Goal: Use online tool/utility: Utilize a website feature to perform a specific function

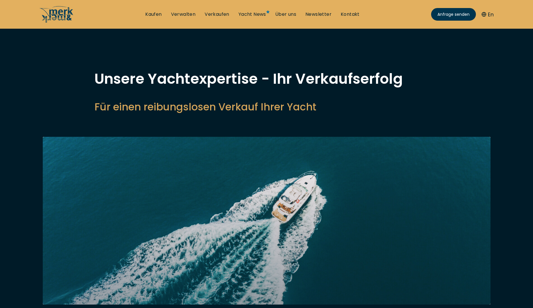
select select "sell"
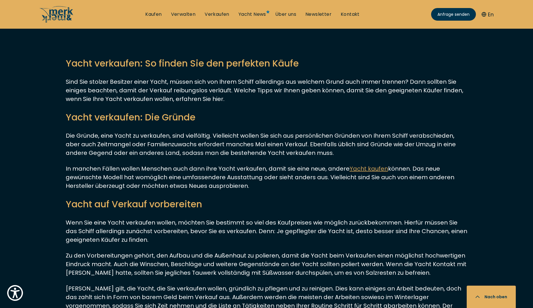
scroll to position [1578, 0]
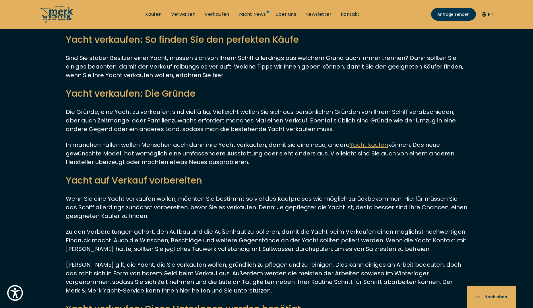
click at [154, 14] on link "Kaufen" at bounding box center [153, 14] width 16 height 6
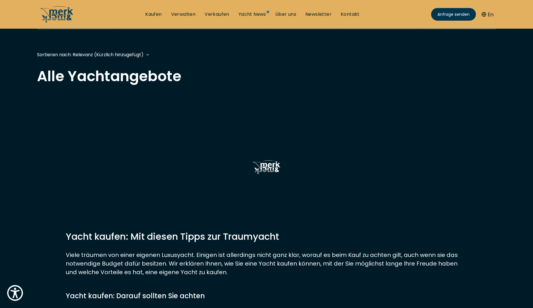
scroll to position [143, 0]
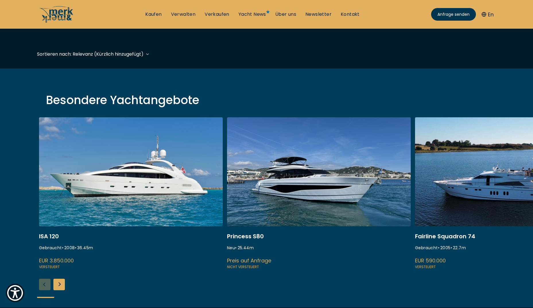
click at [300, 195] on link at bounding box center [319, 193] width 184 height 153
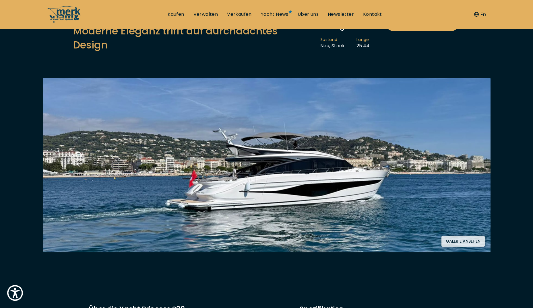
scroll to position [57, 0]
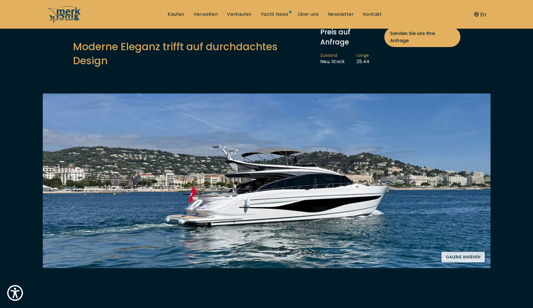
click at [465, 252] on button "Galerie ansehen" at bounding box center [462, 257] width 43 height 11
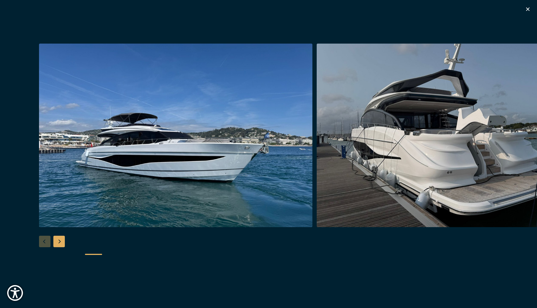
click at [58, 240] on div "Next slide" at bounding box center [58, 241] width 11 height 11
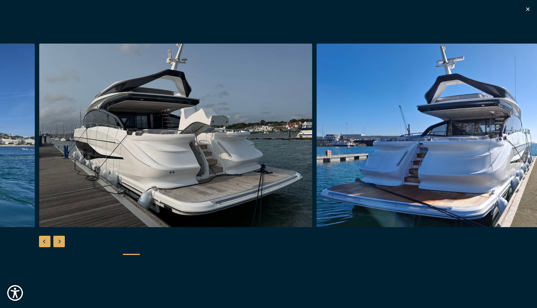
click at [58, 240] on div "Next slide" at bounding box center [58, 241] width 11 height 11
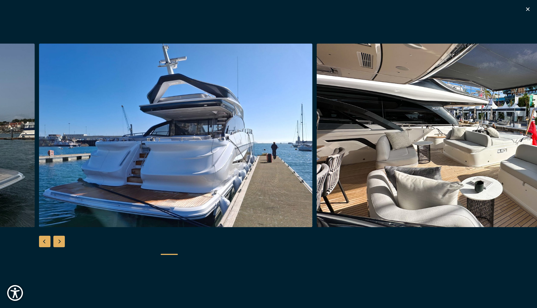
click at [46, 242] on div "Previous slide" at bounding box center [44, 241] width 11 height 11
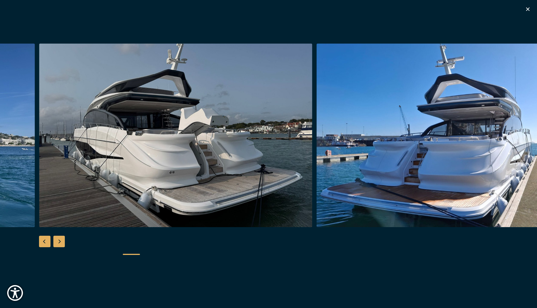
click at [58, 240] on div "Next slide" at bounding box center [58, 241] width 11 height 11
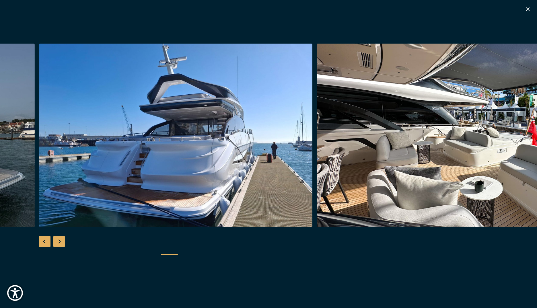
click at [58, 240] on div "Next slide" at bounding box center [58, 241] width 11 height 11
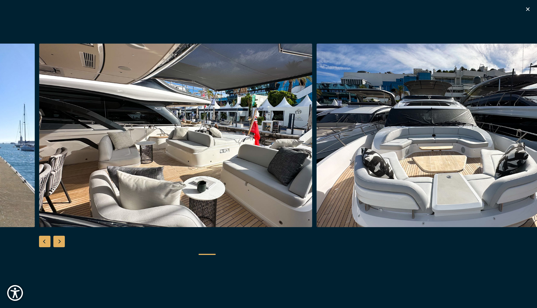
click at [58, 240] on div "Next slide" at bounding box center [58, 241] width 11 height 11
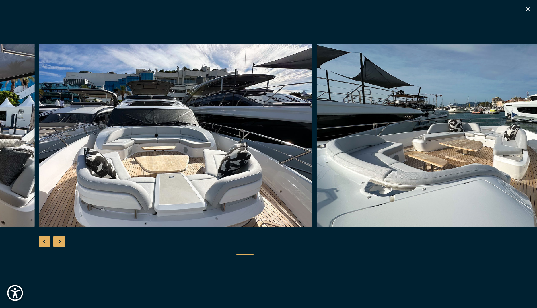
click at [58, 240] on div "Next slide" at bounding box center [58, 241] width 11 height 11
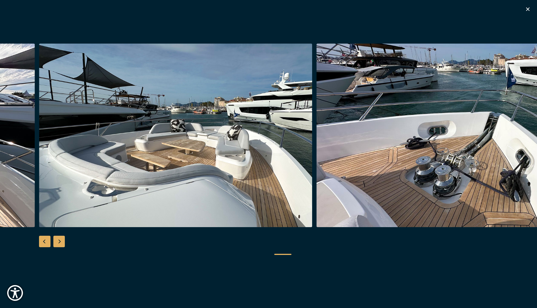
click at [58, 240] on div "Next slide" at bounding box center [58, 241] width 11 height 11
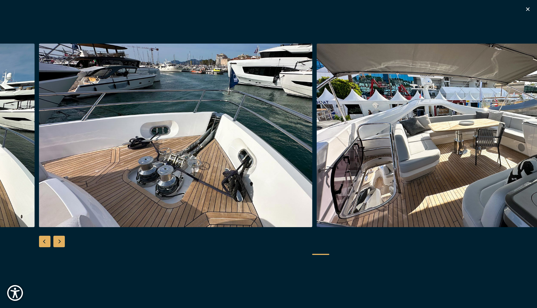
click at [58, 240] on div "Next slide" at bounding box center [58, 241] width 11 height 11
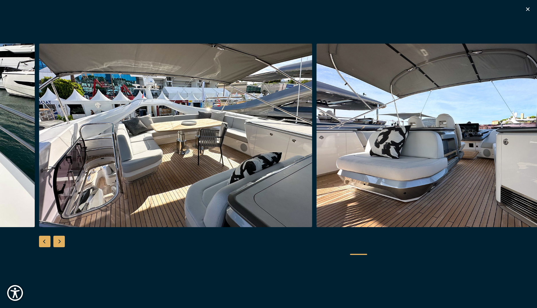
click at [58, 240] on div "Next slide" at bounding box center [58, 241] width 11 height 11
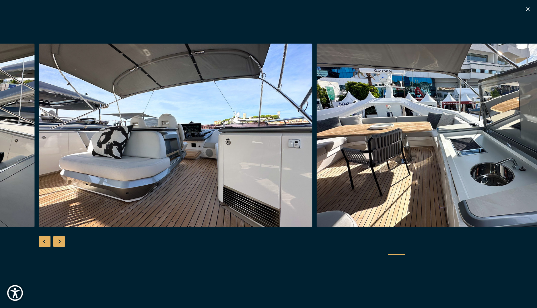
click at [528, 9] on icon "button" at bounding box center [527, 8] width 3 height 3
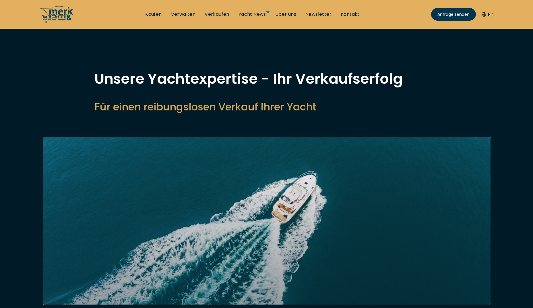
select select "sell"
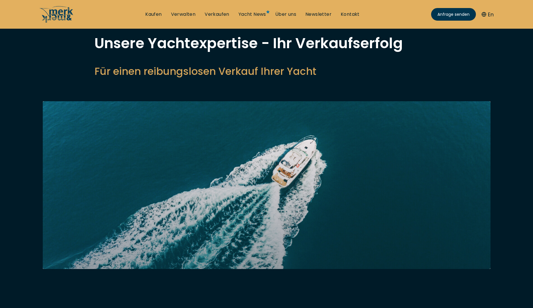
scroll to position [201, 0]
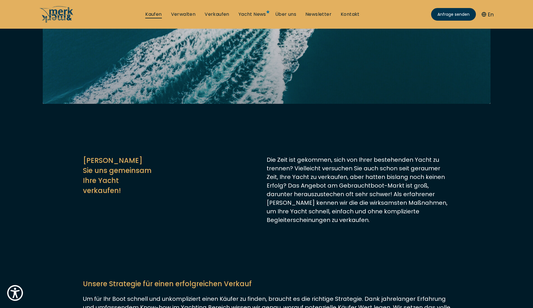
click at [150, 15] on link "Kaufen" at bounding box center [153, 14] width 16 height 6
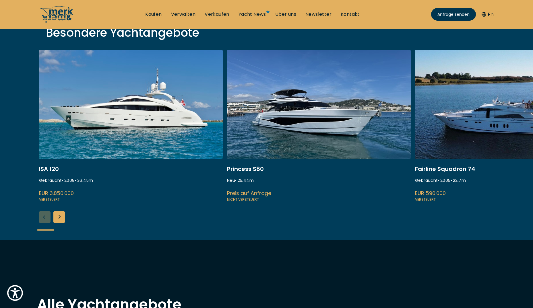
scroll to position [201, 0]
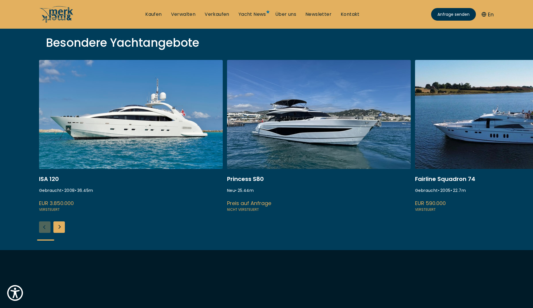
click at [57, 228] on div "Next slide" at bounding box center [58, 226] width 11 height 11
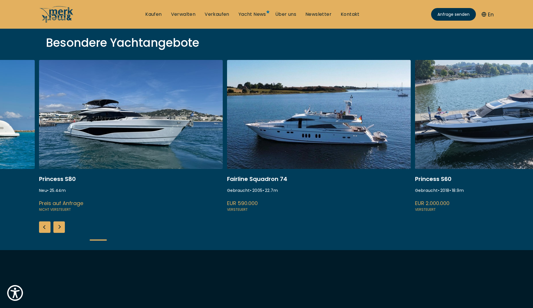
click at [57, 228] on div "Next slide" at bounding box center [58, 226] width 11 height 11
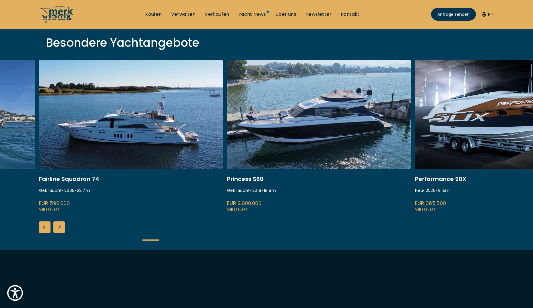
click at [57, 228] on div "Next slide" at bounding box center [58, 226] width 11 height 11
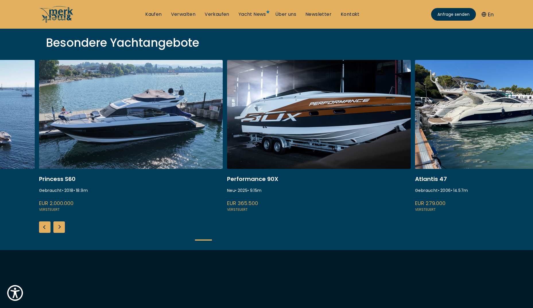
click at [57, 228] on div "Next slide" at bounding box center [58, 226] width 11 height 11
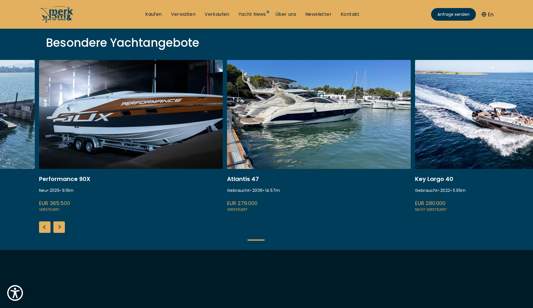
click at [57, 228] on div "Next slide" at bounding box center [58, 226] width 11 height 11
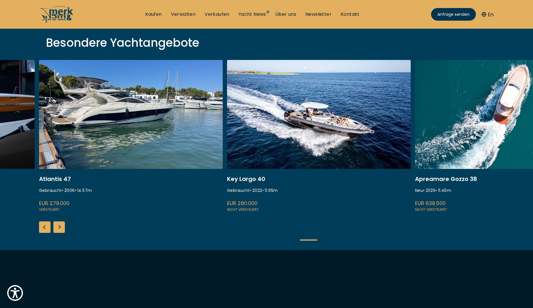
click at [57, 228] on div "Next slide" at bounding box center [58, 226] width 11 height 11
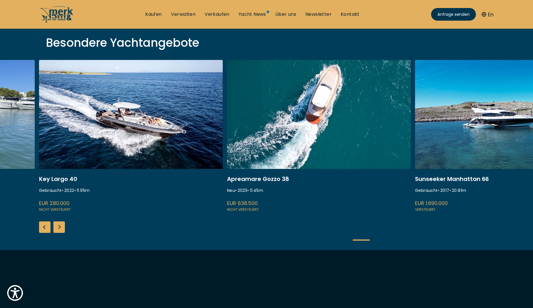
click at [57, 228] on div "Next slide" at bounding box center [58, 226] width 11 height 11
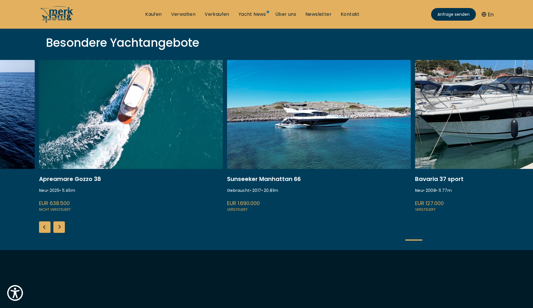
click at [57, 228] on div "Next slide" at bounding box center [58, 226] width 11 height 11
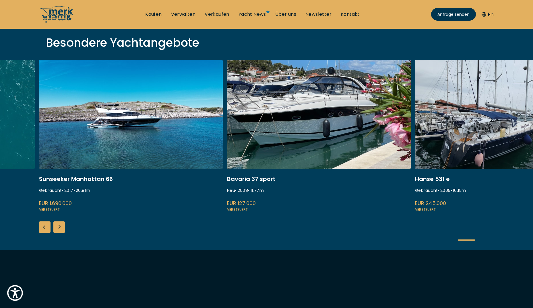
click at [57, 228] on div "Next slide" at bounding box center [58, 226] width 11 height 11
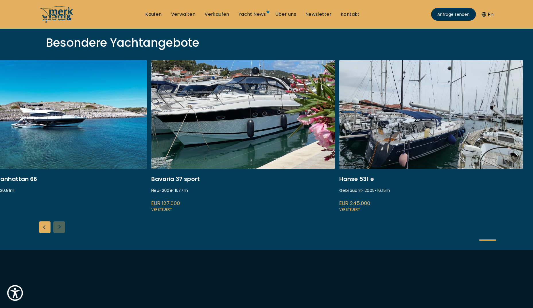
click at [57, 228] on div "ISA 120 Gebraucht • 2008 • 36.45 m EUR 3.850.000 Versteuert Princess S80 Neu • …" at bounding box center [266, 155] width 533 height 190
click at [186, 14] on link "Verwalten" at bounding box center [183, 14] width 25 height 6
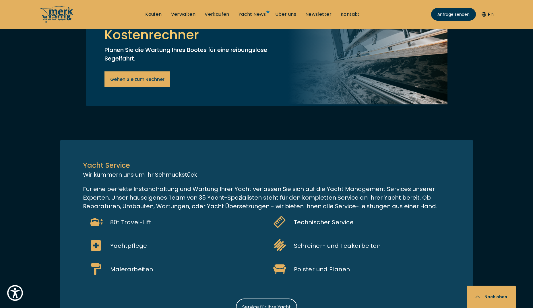
scroll to position [402, 0]
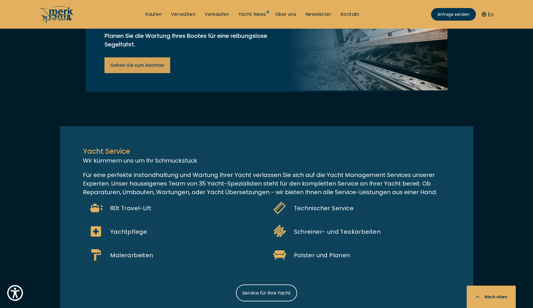
click at [132, 69] on span "Gehen Sie zum Rechner" at bounding box center [137, 65] width 54 height 7
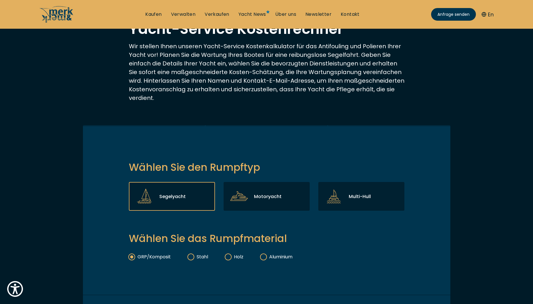
scroll to position [57, 0]
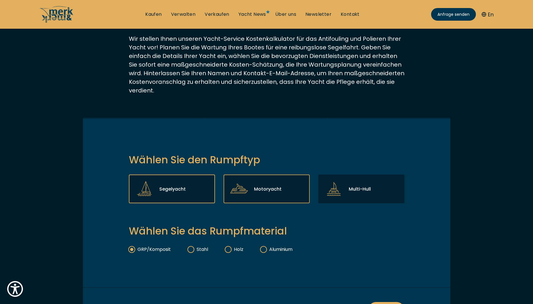
click at [259, 185] on p "Motoryacht" at bounding box center [268, 188] width 28 height 7
click at [0, 0] on input "Motoryacht" at bounding box center [0, 0] width 0 height 0
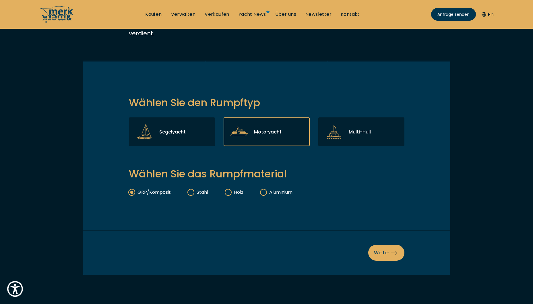
scroll to position [115, 0]
click at [388, 255] on span "Weiter" at bounding box center [386, 252] width 25 height 7
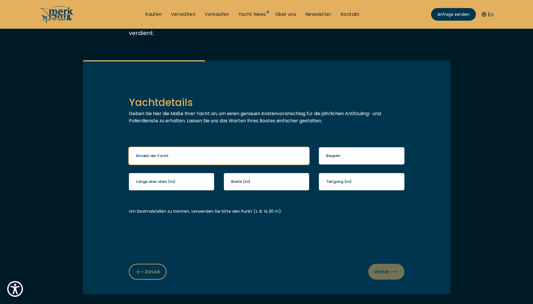
click at [183, 162] on input "Modell der Yacht" at bounding box center [219, 155] width 180 height 17
type input "Presitge 550 Fly"
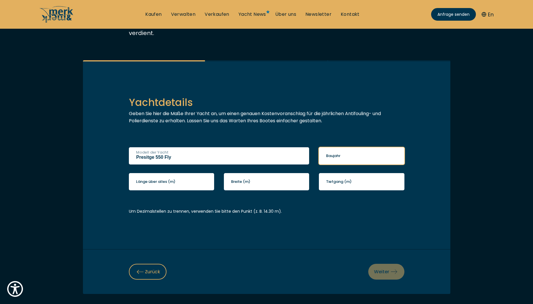
click at [349, 157] on input "Baujahr" at bounding box center [361, 155] width 85 height 17
type input "2016"
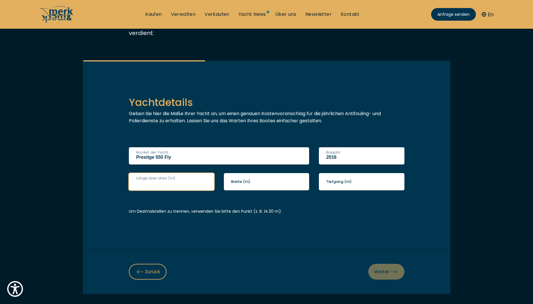
click at [190, 184] on input "Länge über alles (m)" at bounding box center [171, 181] width 85 height 17
type input "16.50"
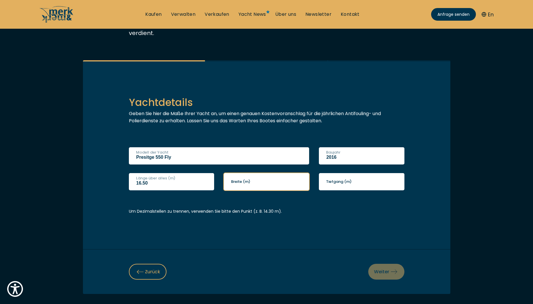
click at [253, 186] on input "Breite (m)" at bounding box center [266, 181] width 85 height 17
type input "4.30"
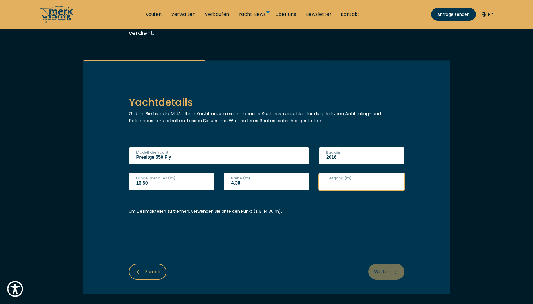
click at [369, 185] on input "Tiefgang (m)" at bounding box center [361, 181] width 85 height 17
type input "1.20"
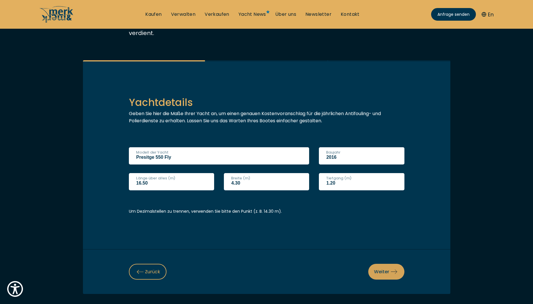
click at [391, 274] on icon at bounding box center [393, 271] width 7 height 7
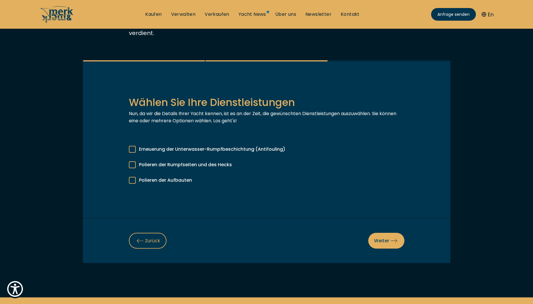
click at [132, 150] on div at bounding box center [132, 149] width 7 height 7
click at [0, 0] on input "Erneuerung der Unterwasser-Rumpfbeschichtung (Antifouling)" at bounding box center [0, 0] width 0 height 0
click at [131, 163] on div at bounding box center [132, 164] width 7 height 7
click at [0, 0] on input "Polieren der Rumpfseiten und des Hecks" at bounding box center [0, 0] width 0 height 0
click at [133, 175] on label "Polieren der Aufbauten" at bounding box center [266, 179] width 275 height 10
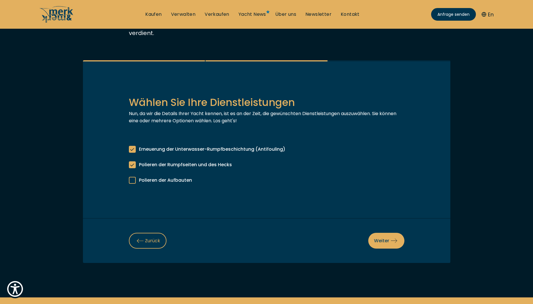
click at [0, 0] on input "Polieren der Aufbauten" at bounding box center [0, 0] width 0 height 0
click at [390, 240] on span "Weiter" at bounding box center [386, 240] width 25 height 7
